Goal: Find specific page/section: Find specific page/section

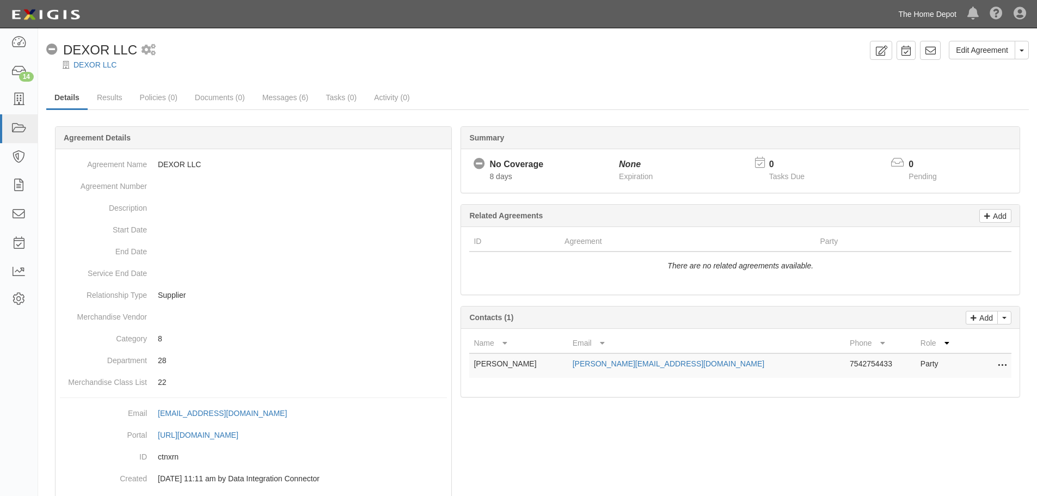
click at [931, 15] on link "The Home Depot" at bounding box center [927, 14] width 69 height 22
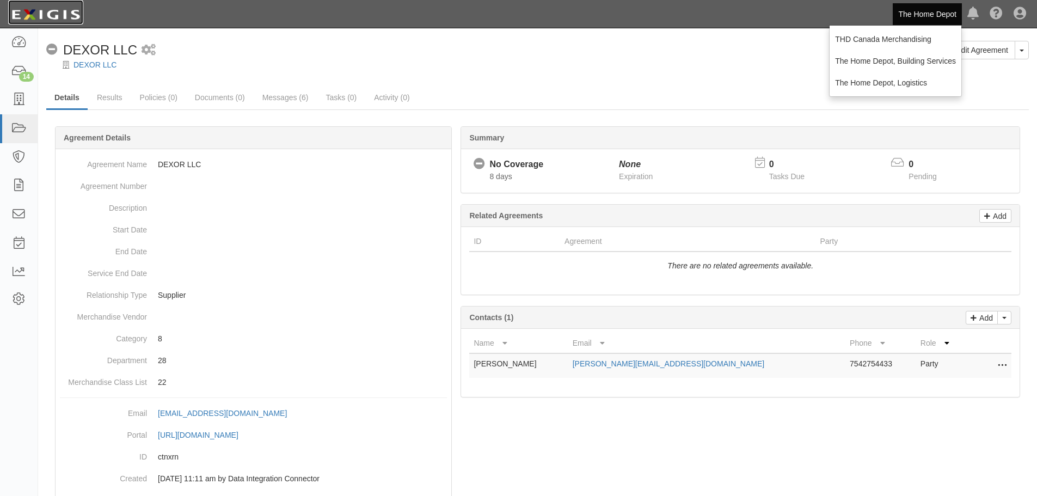
click at [30, 16] on img at bounding box center [45, 15] width 75 height 20
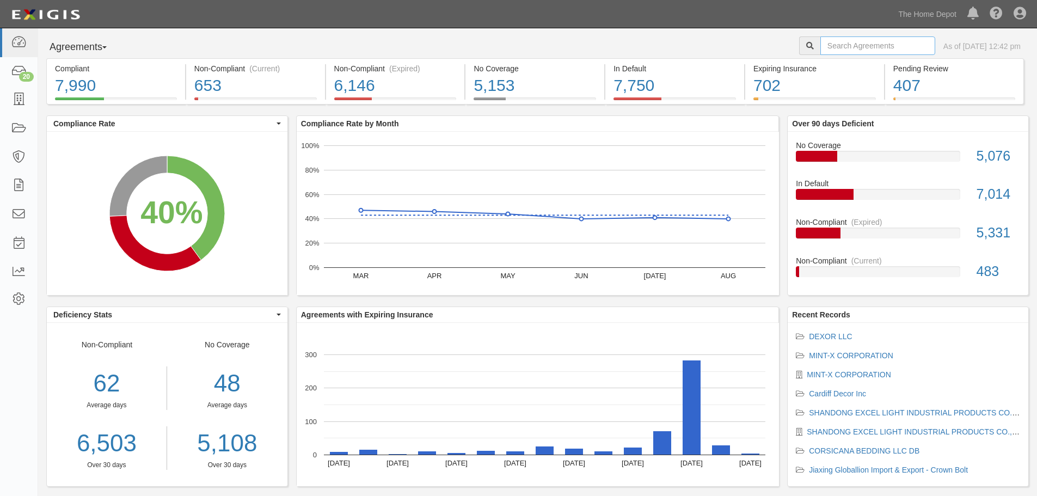
click at [840, 46] on input "text" at bounding box center [878, 45] width 115 height 19
type input "ponderosa"
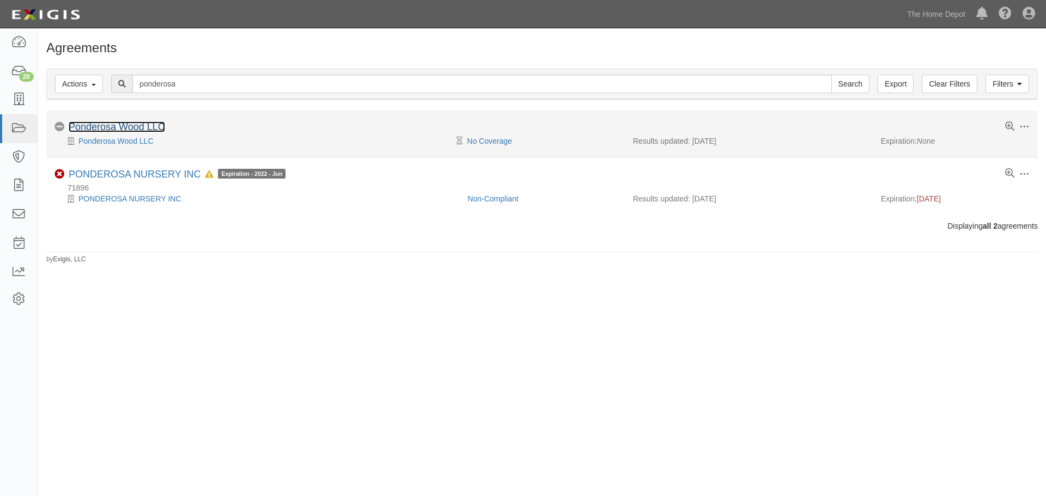
click at [125, 127] on link "Ponderosa Wood LLC" at bounding box center [117, 126] width 96 height 11
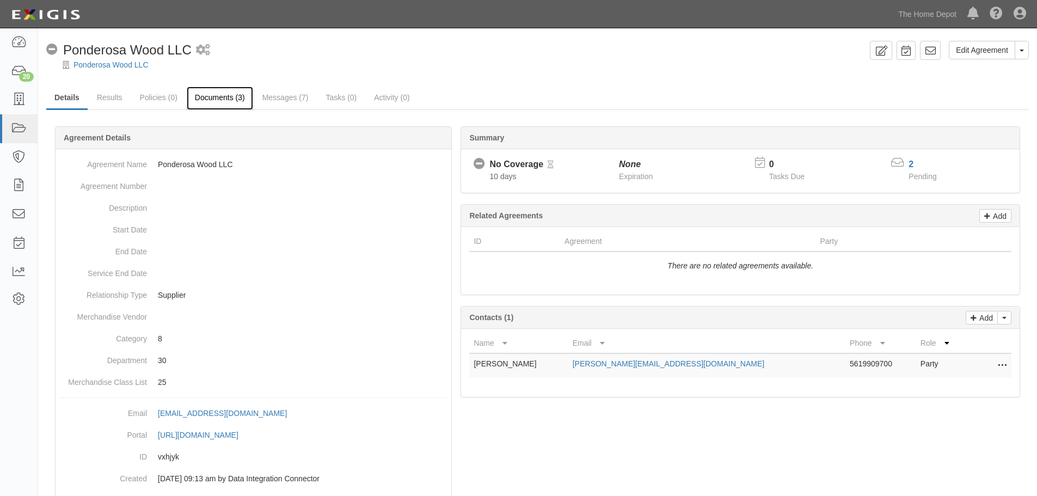
click at [215, 94] on link "Documents (3)" at bounding box center [220, 98] width 66 height 23
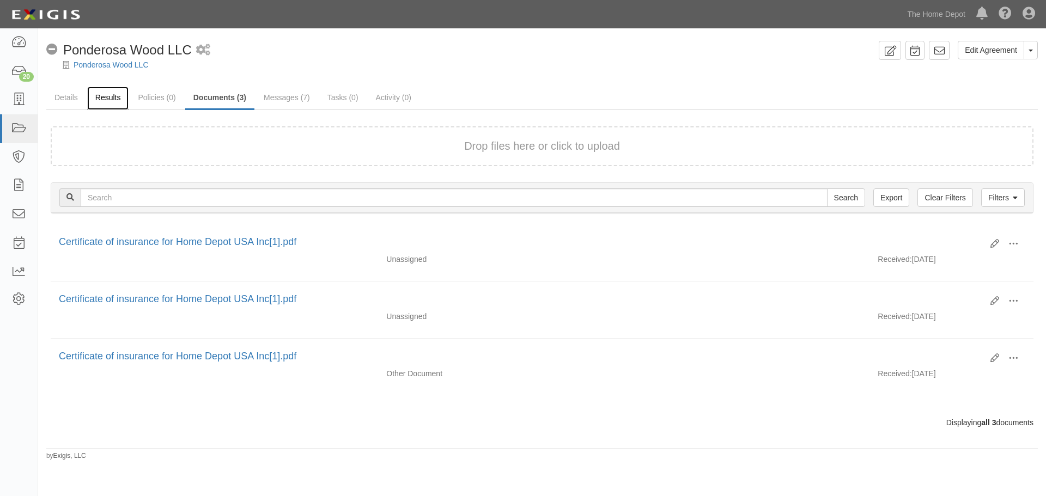
click at [111, 101] on link "Results" at bounding box center [108, 98] width 42 height 23
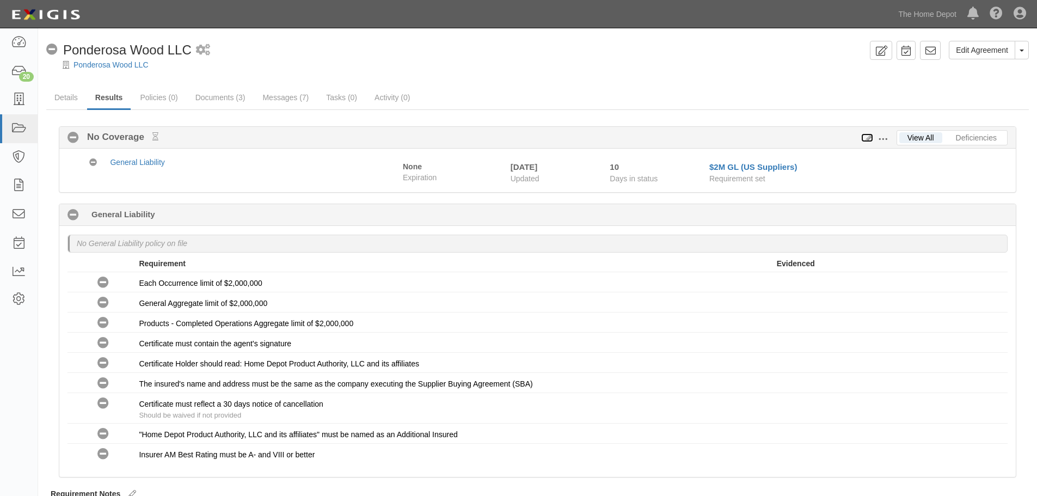
click at [865, 137] on icon at bounding box center [867, 139] width 12 height 8
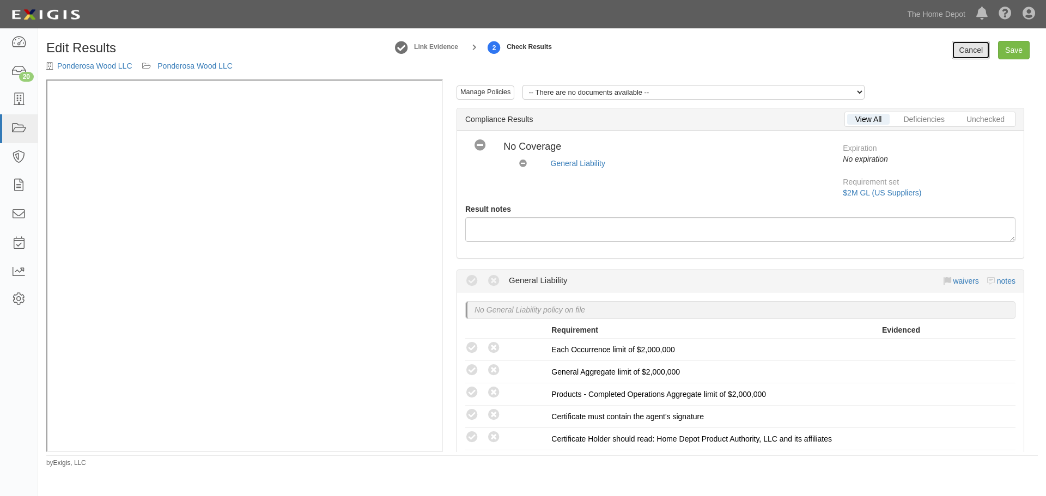
click at [958, 53] on link "Cancel" at bounding box center [970, 50] width 38 height 19
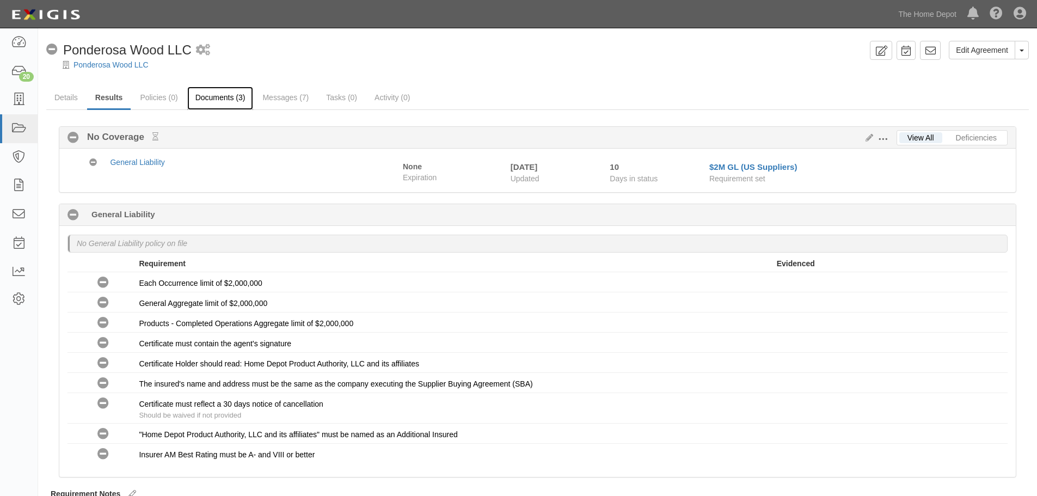
click at [196, 93] on link "Documents (3)" at bounding box center [220, 98] width 66 height 23
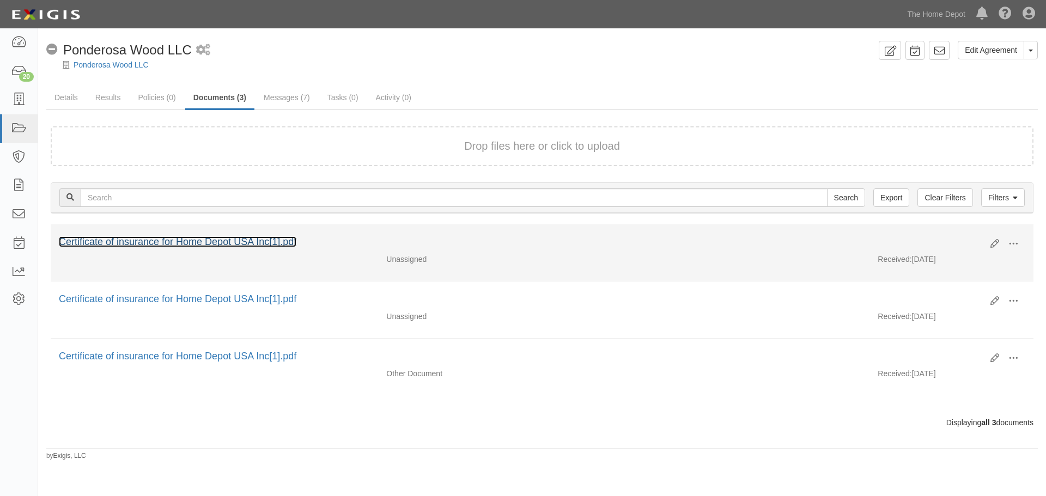
click at [230, 240] on link "Certificate of insurance for Home Depot USA Inc[1].pdf" at bounding box center [177, 241] width 237 height 11
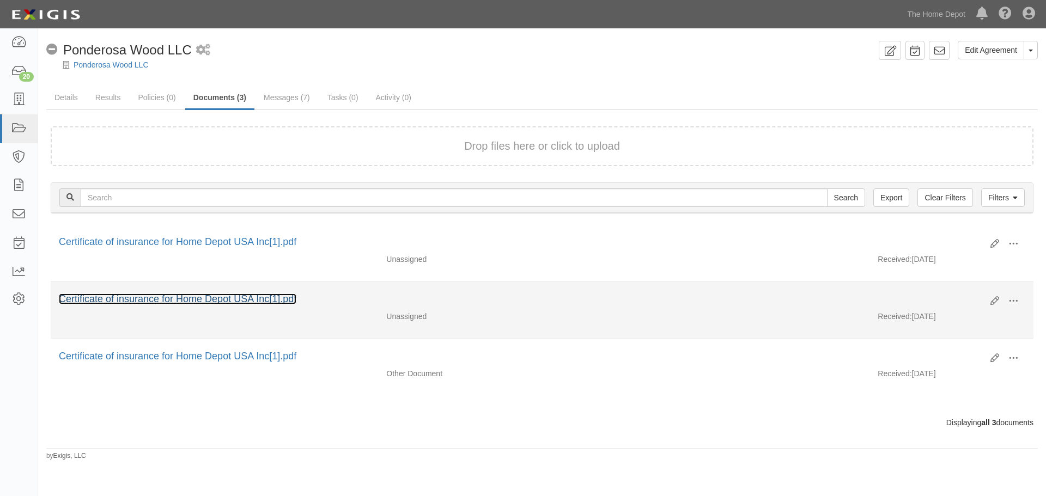
click at [248, 299] on link "Certificate of insurance for Home Depot USA Inc[1].pdf" at bounding box center [177, 299] width 237 height 11
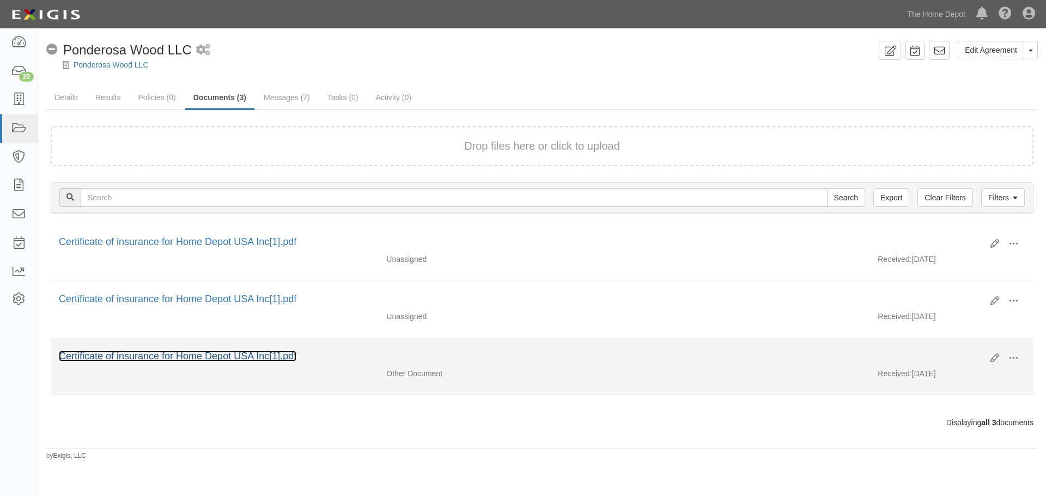
click at [174, 353] on link "Certificate of insurance for Home Depot USA Inc[1].pdf" at bounding box center [177, 356] width 237 height 11
